Goal: Navigation & Orientation: Find specific page/section

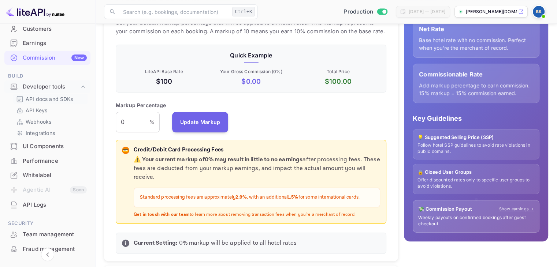
scroll to position [73, 0]
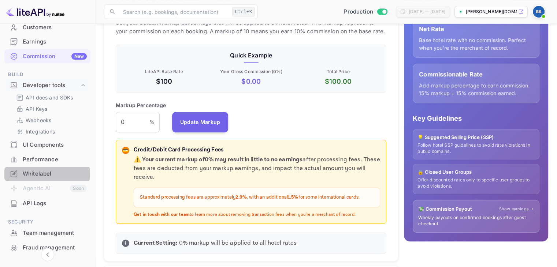
click at [46, 174] on div "Whitelabel" at bounding box center [55, 174] width 64 height 8
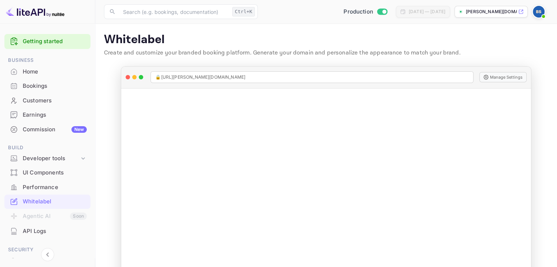
click at [497, 10] on p "[PERSON_NAME][DOMAIN_NAME]..." at bounding box center [491, 11] width 51 height 7
click at [56, 155] on div "Developer tools" at bounding box center [51, 159] width 57 height 8
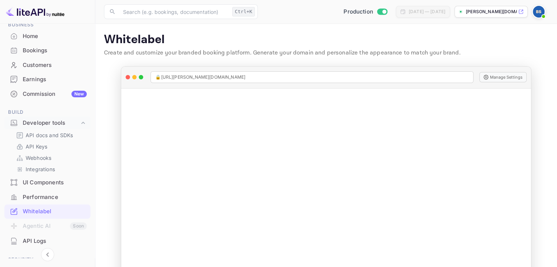
scroll to position [72, 0]
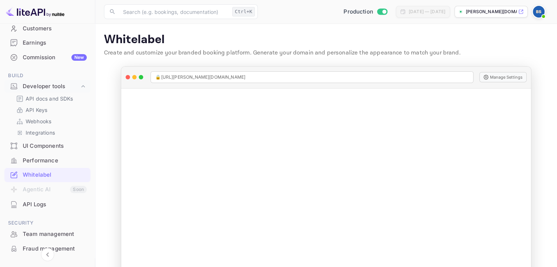
click at [48, 160] on div "Performance" at bounding box center [55, 161] width 64 height 8
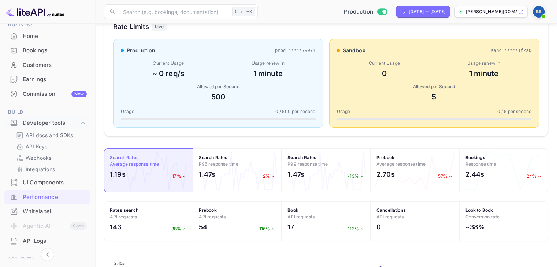
scroll to position [101, 0]
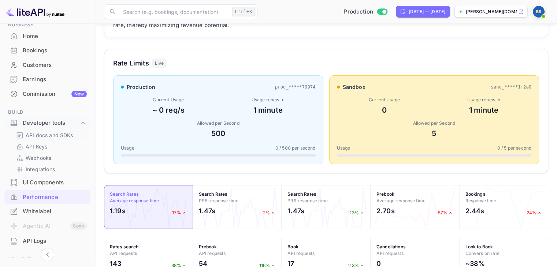
click at [60, 134] on p "API docs and SDKs" at bounding box center [50, 135] width 48 height 8
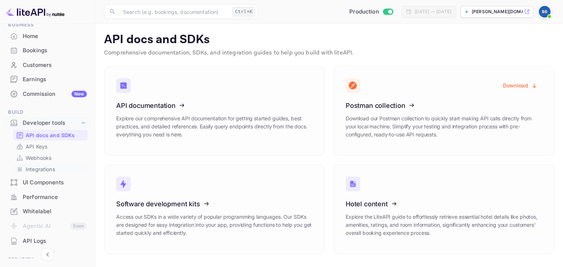
click at [51, 169] on p "Integrations" at bounding box center [40, 170] width 29 height 8
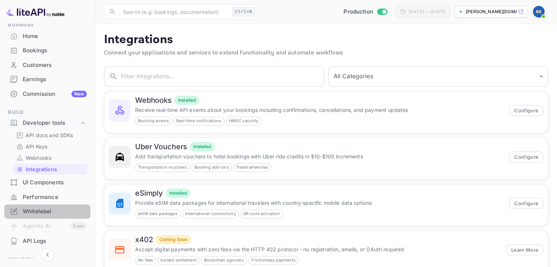
click at [47, 213] on div "Whitelabel" at bounding box center [55, 212] width 64 height 8
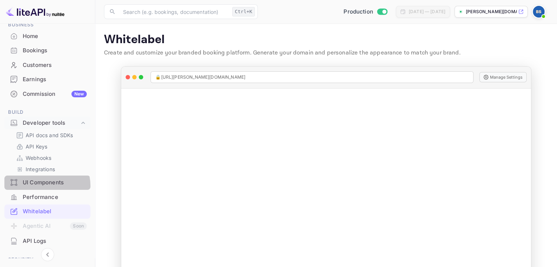
click at [36, 186] on div "UI Components" at bounding box center [55, 183] width 64 height 8
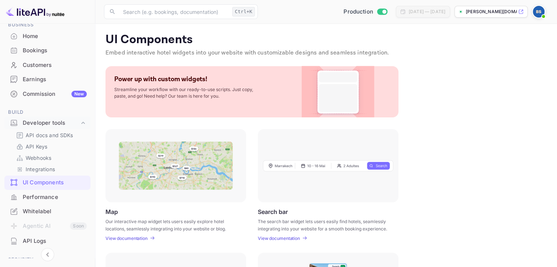
click at [40, 197] on div "Performance" at bounding box center [55, 197] width 64 height 8
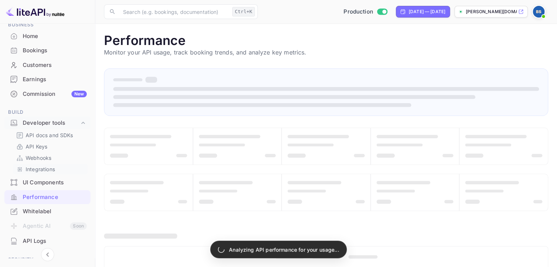
click at [50, 168] on p "Integrations" at bounding box center [40, 170] width 29 height 8
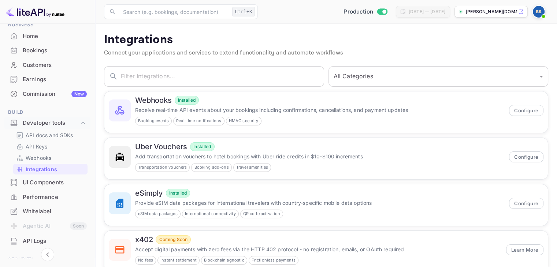
click at [36, 209] on div "Whitelabel" at bounding box center [55, 212] width 64 height 8
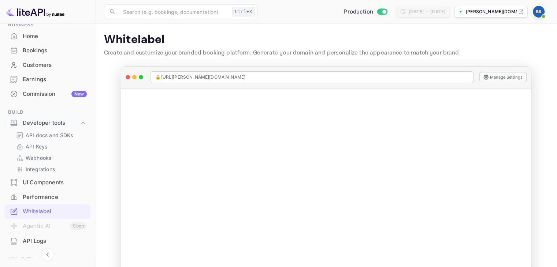
click at [505, 9] on p "[PERSON_NAME][DOMAIN_NAME]..." at bounding box center [491, 11] width 51 height 7
click at [377, 11] on input "Switch to Sandbox mode" at bounding box center [384, 11] width 15 height 5
checkbox input "false"
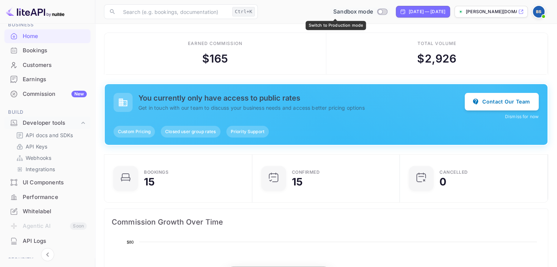
scroll to position [114, 138]
click at [233, 100] on h5 "You currently only have access to public rates" at bounding box center [301, 98] width 326 height 9
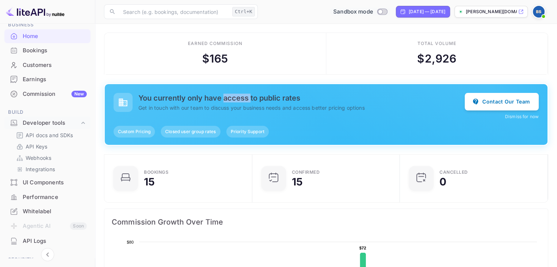
click at [233, 100] on h5 "You currently only have access to public rates" at bounding box center [301, 98] width 326 height 9
click at [229, 107] on p "Get in touch with our team to discuss your business needs and access better pri…" at bounding box center [301, 108] width 326 height 8
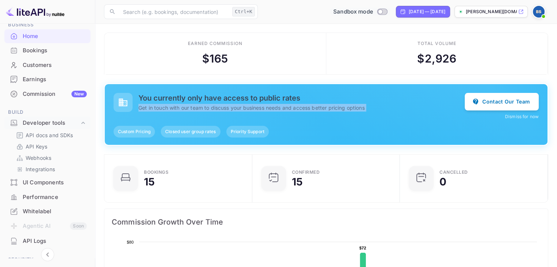
click at [229, 107] on p "Get in touch with our team to discuss your business needs and access better pri…" at bounding box center [301, 108] width 326 height 8
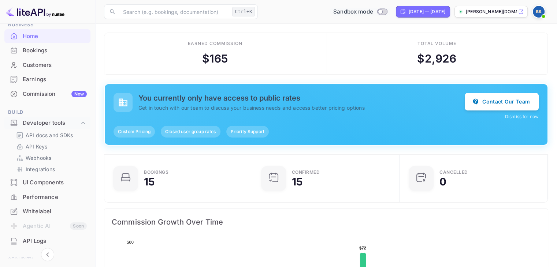
click at [197, 134] on span "Closed user group rates" at bounding box center [190, 132] width 59 height 7
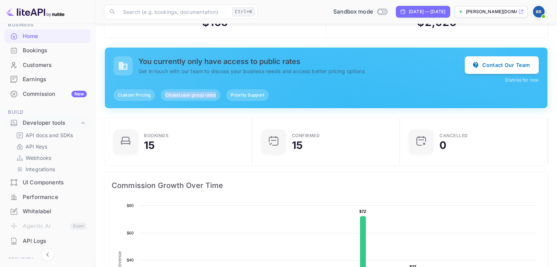
scroll to position [0, 0]
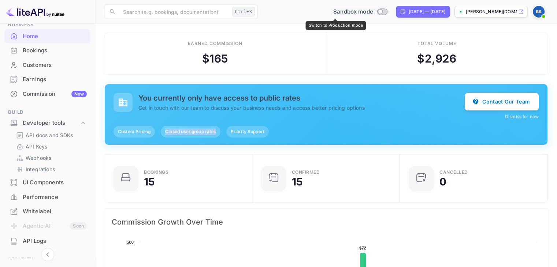
click at [373, 12] on input "Switch to Production mode" at bounding box center [380, 11] width 15 height 5
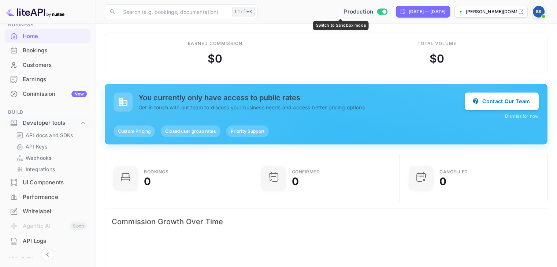
scroll to position [114, 138]
click at [377, 12] on input "Switch to Sandbox mode" at bounding box center [384, 11] width 15 height 5
checkbox input "false"
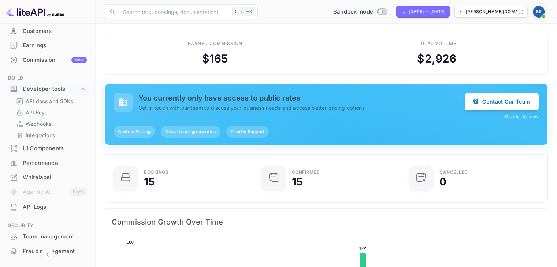
scroll to position [110, 0]
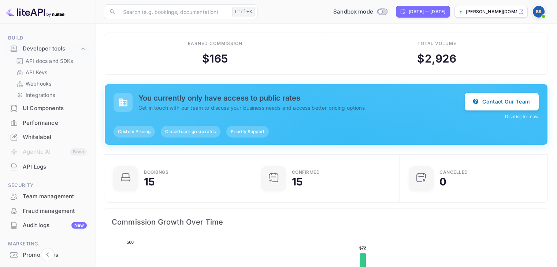
click at [488, 16] on div "[PERSON_NAME][DOMAIN_NAME]..." at bounding box center [490, 12] width 73 height 12
